Goal: Information Seeking & Learning: Check status

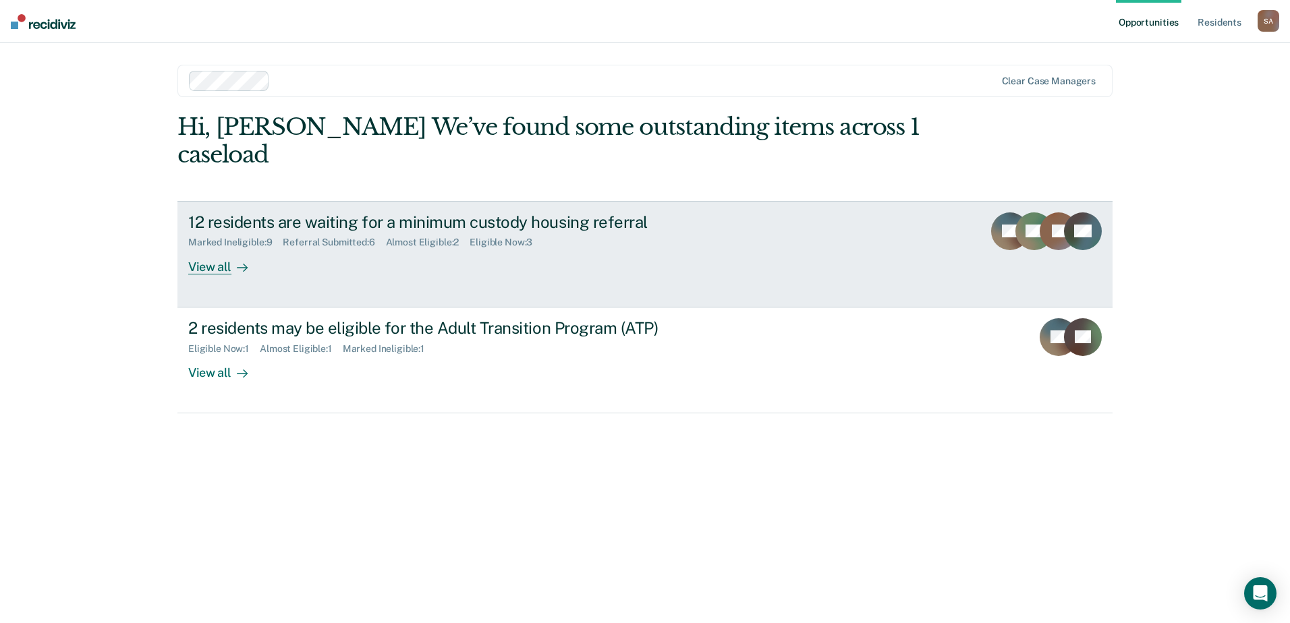
click at [223, 248] on div "View all" at bounding box center [226, 261] width 76 height 26
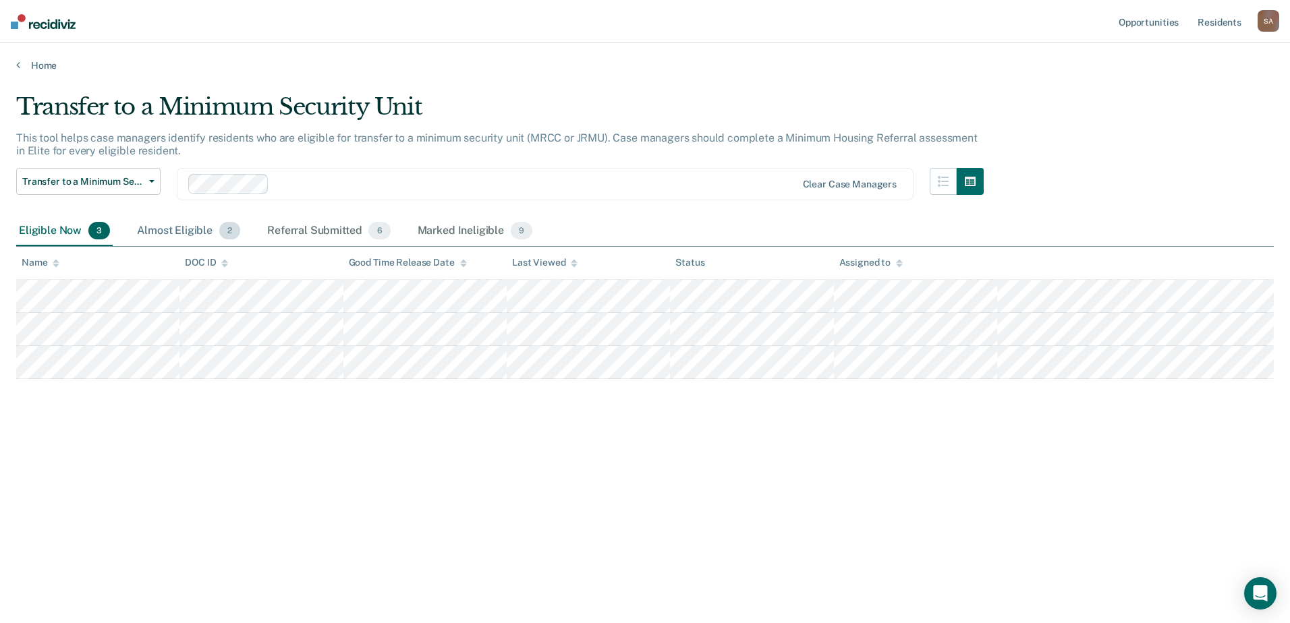
click at [183, 231] on div "Almost Eligible 2" at bounding box center [188, 232] width 109 height 30
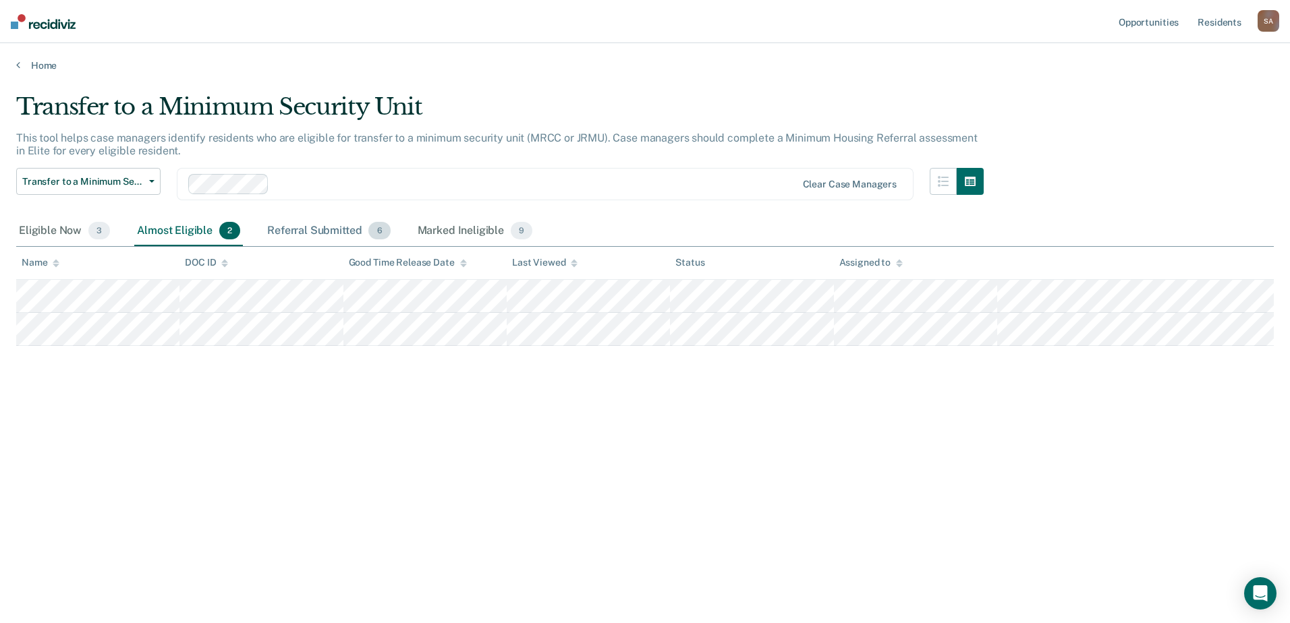
click at [331, 232] on div "Referral Submitted 6" at bounding box center [328, 232] width 128 height 30
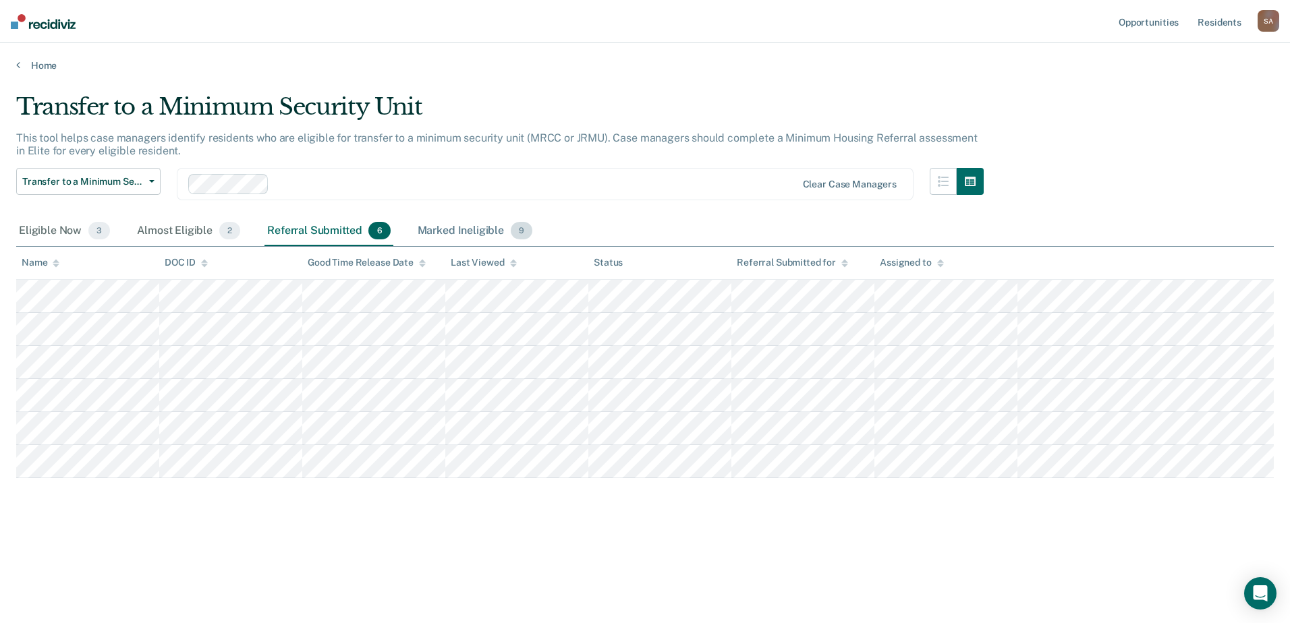
click at [480, 233] on div "Marked Ineligible 9" at bounding box center [475, 232] width 121 height 30
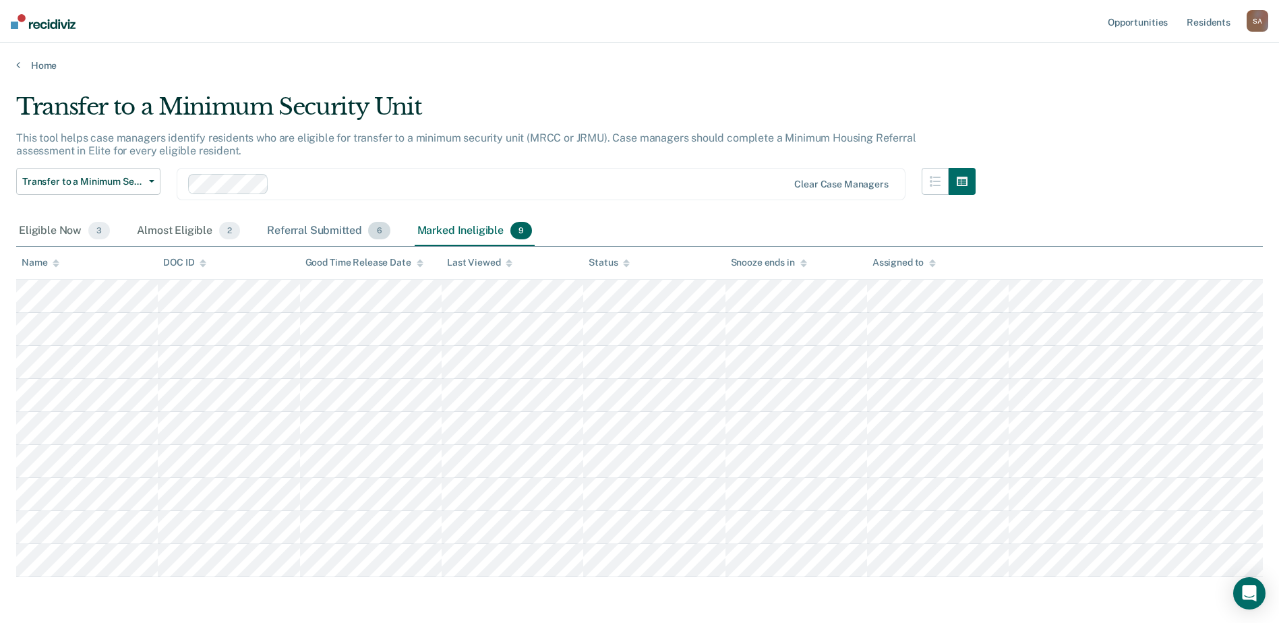
click at [316, 232] on div "Referral Submitted 6" at bounding box center [328, 232] width 128 height 30
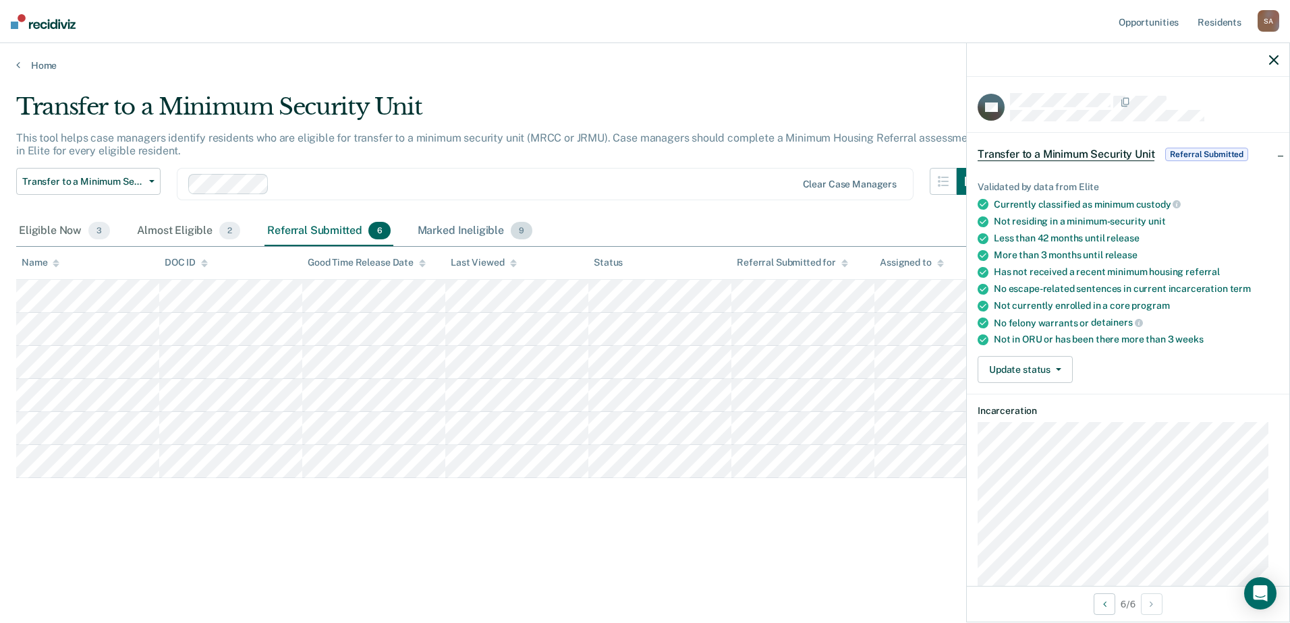
click at [442, 233] on div "Marked Ineligible 9" at bounding box center [475, 232] width 121 height 30
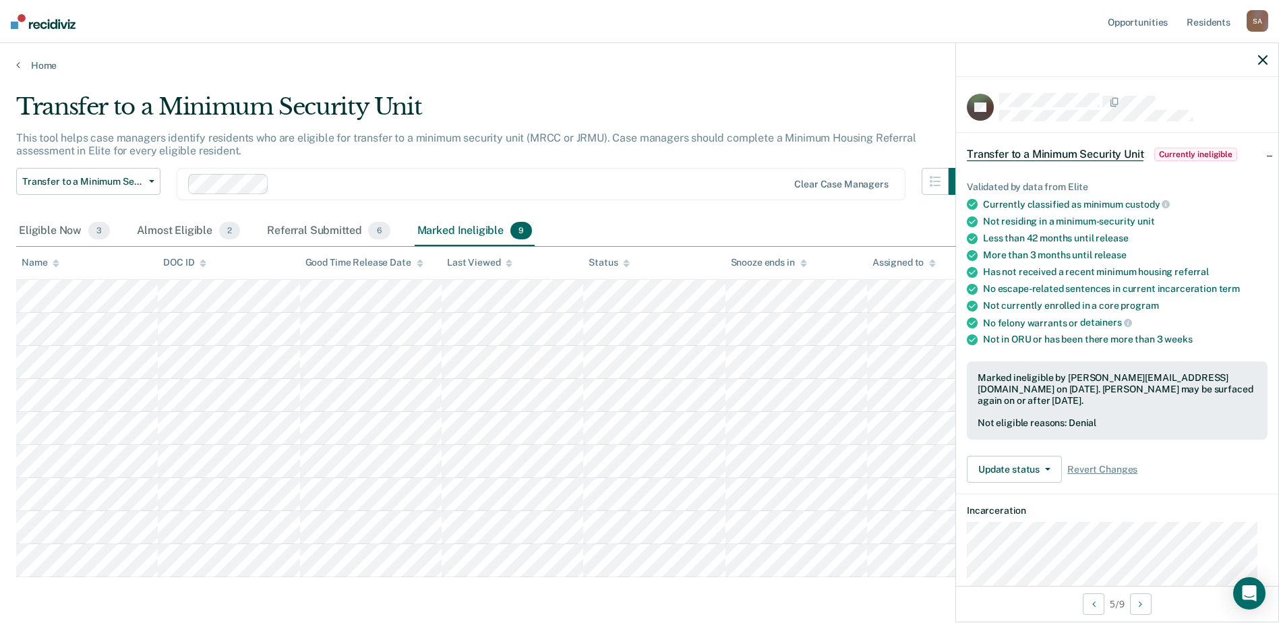
click at [378, 477] on tbody at bounding box center [639, 428] width 1247 height 297
click at [59, 232] on div "Eligible Now 3" at bounding box center [64, 232] width 96 height 30
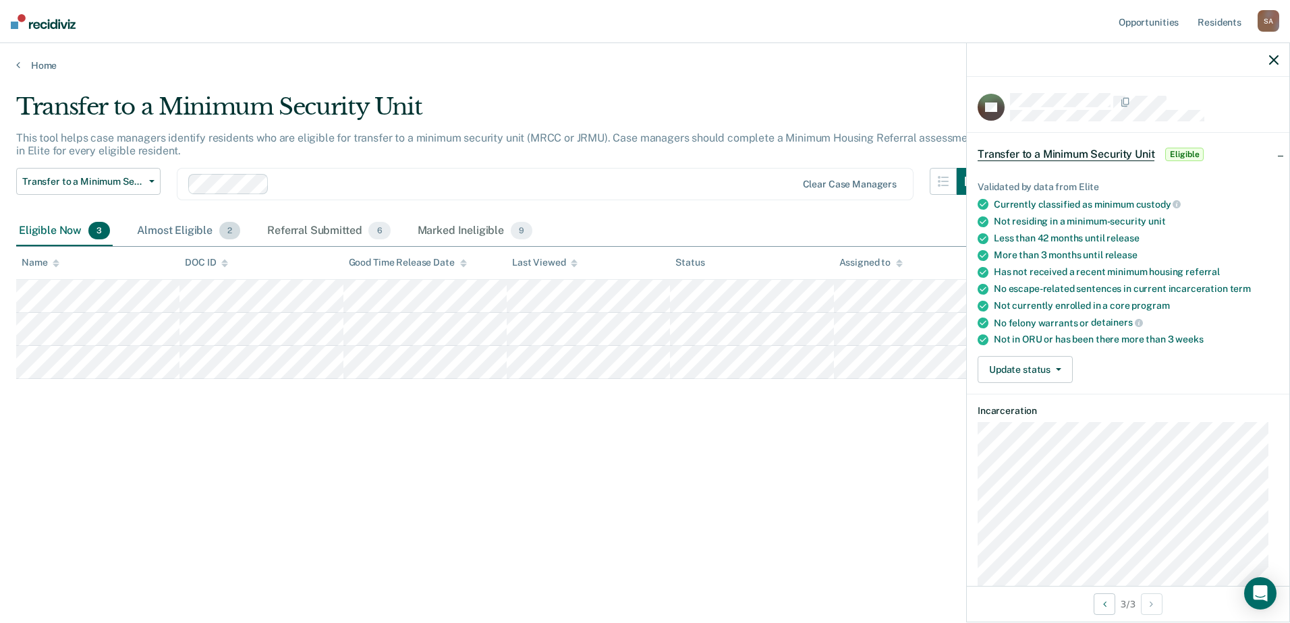
click at [183, 227] on div "Almost Eligible 2" at bounding box center [188, 232] width 109 height 30
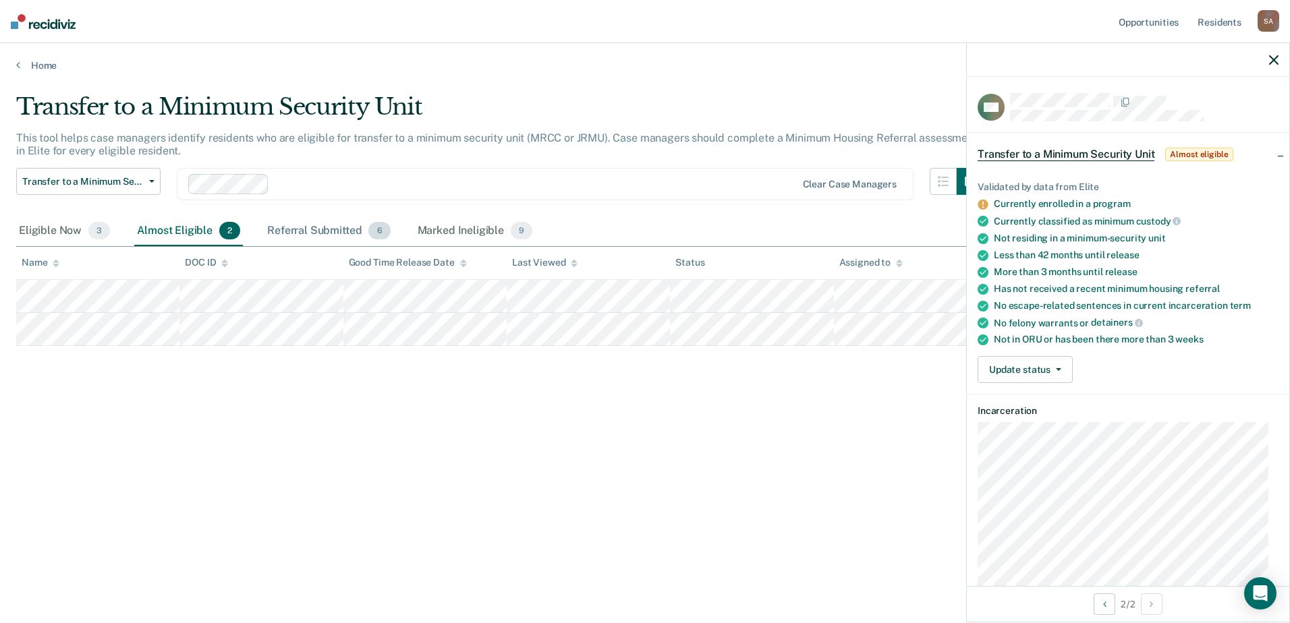
click at [353, 237] on div "Referral Submitted 6" at bounding box center [328, 232] width 128 height 30
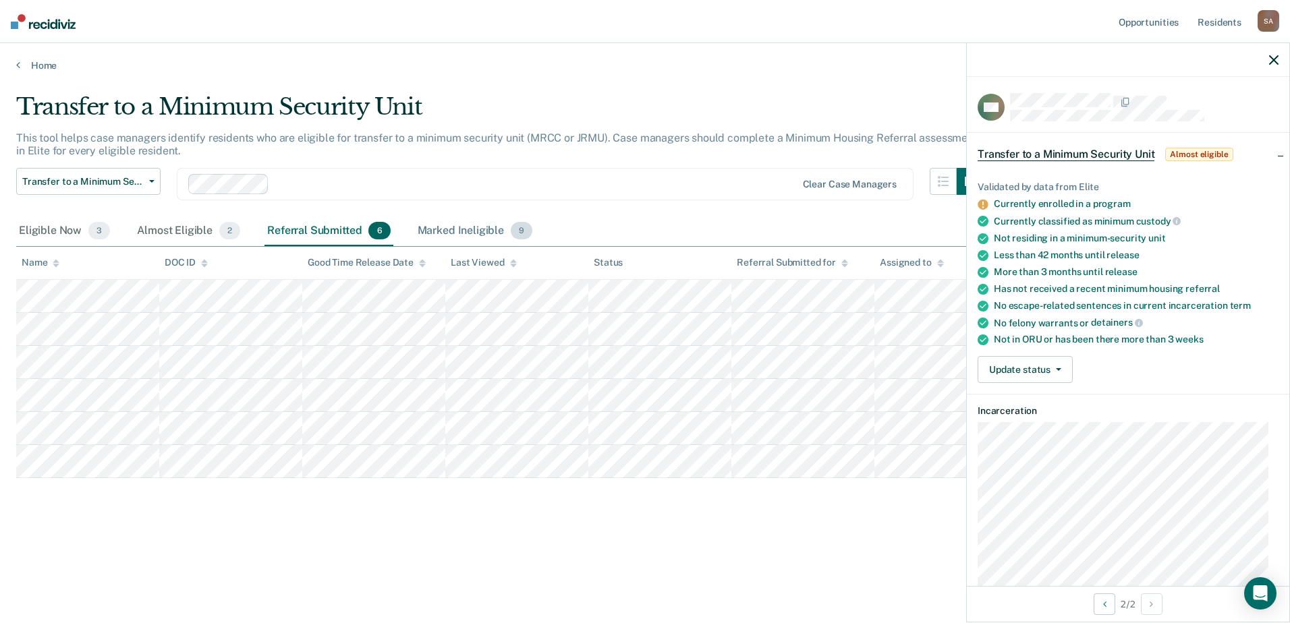
click at [473, 234] on div "Marked Ineligible 9" at bounding box center [475, 232] width 121 height 30
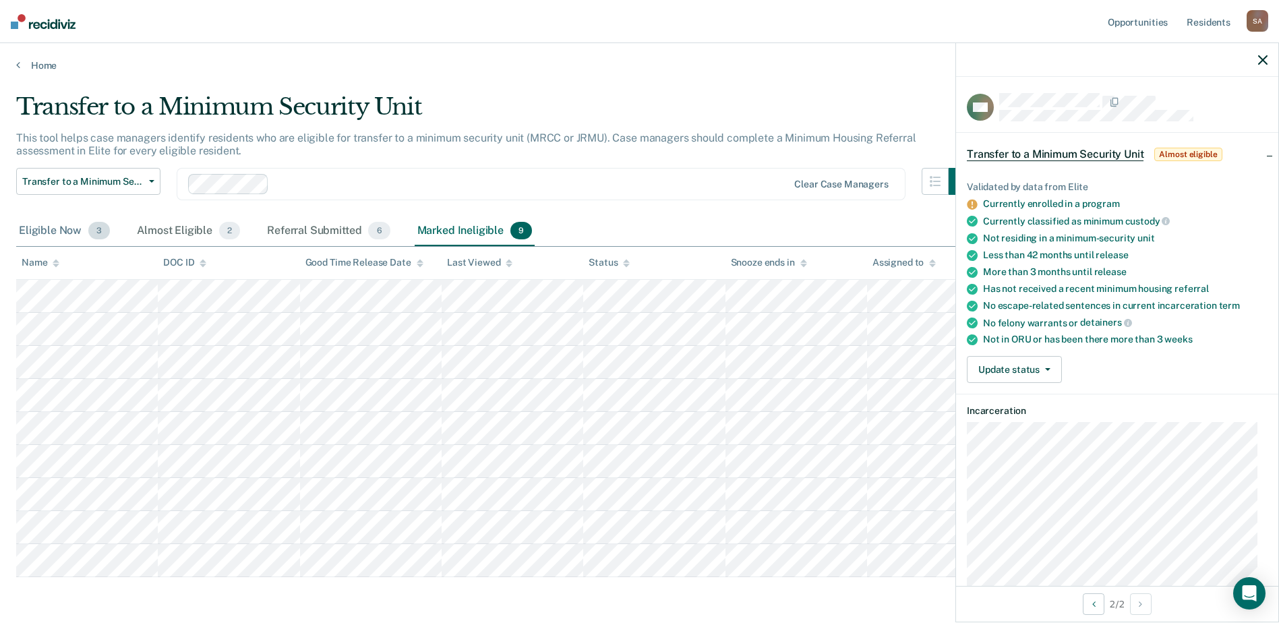
click at [59, 225] on div "Eligible Now 3" at bounding box center [64, 232] width 96 height 30
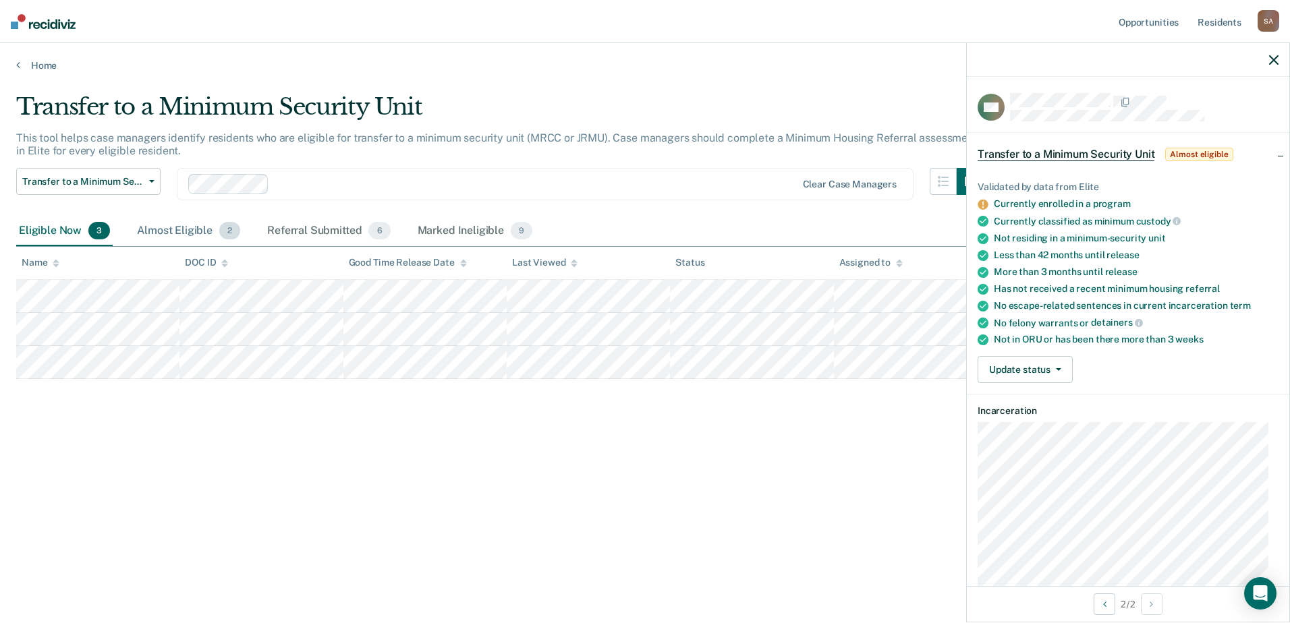
click at [162, 230] on div "Almost Eligible 2" at bounding box center [188, 232] width 109 height 30
